Goal: Navigation & Orientation: Find specific page/section

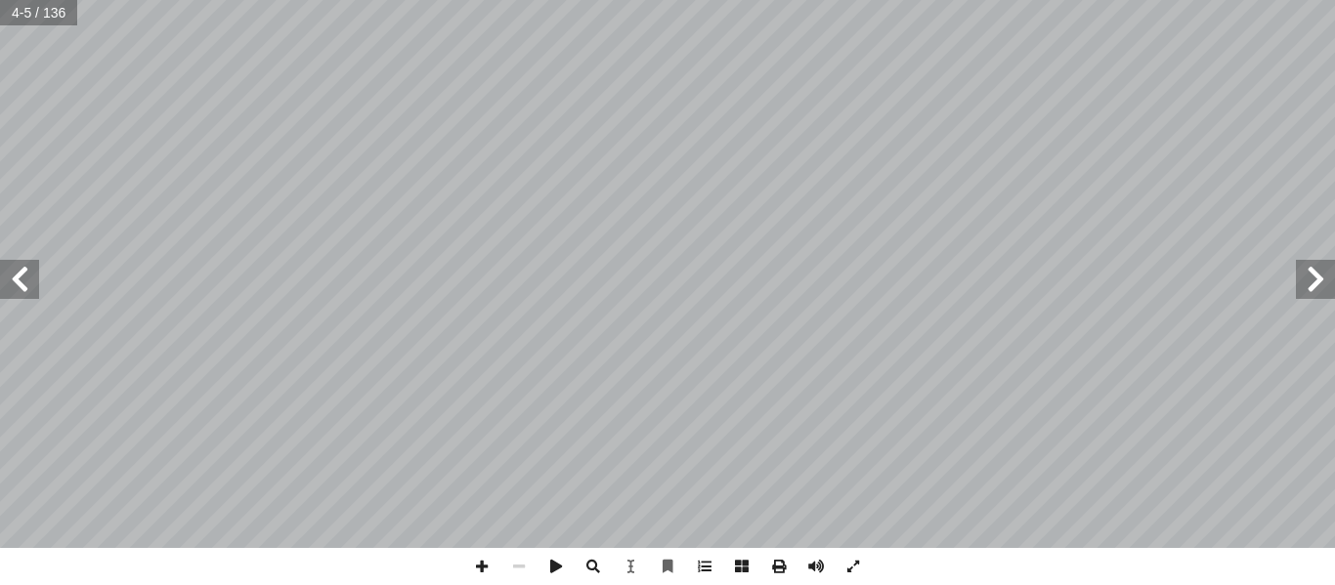
click at [12, 277] on span at bounding box center [19, 279] width 39 height 39
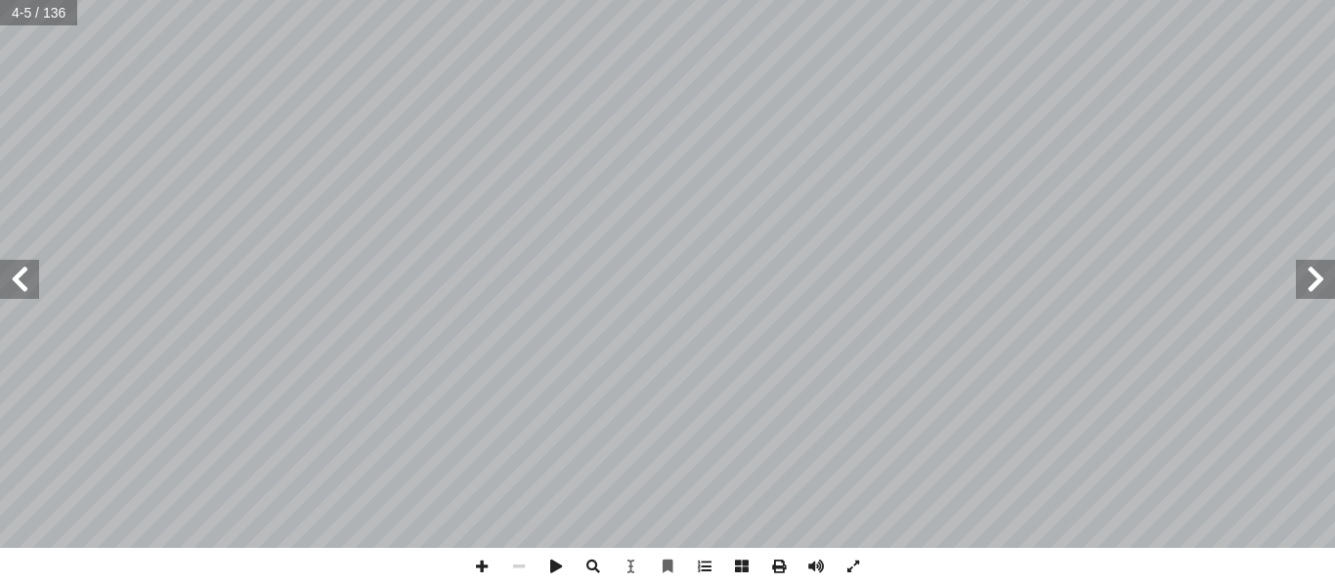
click at [12, 277] on span at bounding box center [19, 279] width 39 height 39
click at [11, 278] on span at bounding box center [19, 279] width 39 height 39
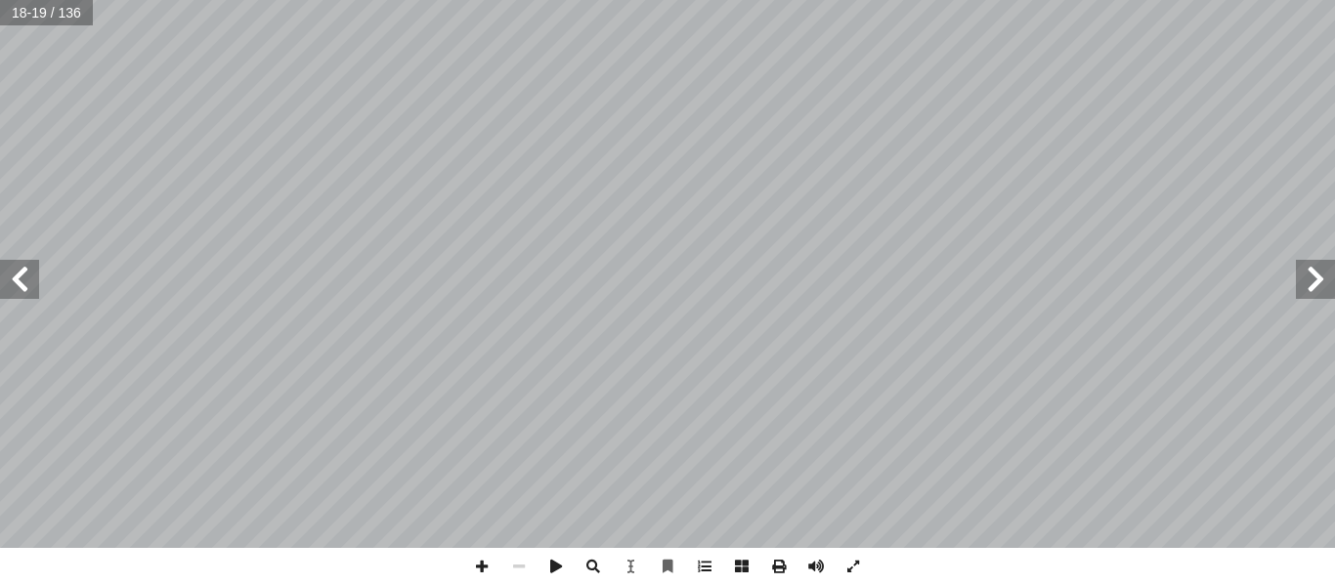
click at [11, 278] on span at bounding box center [19, 279] width 39 height 39
